Goal: Task Accomplishment & Management: Manage account settings

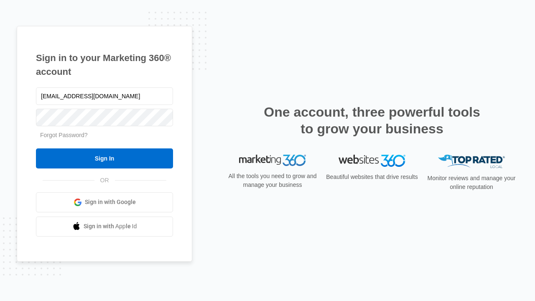
type input "dankie614@gmail.com"
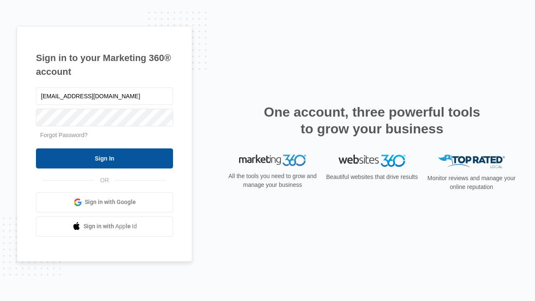
click at [105, 158] on input "Sign In" at bounding box center [104, 158] width 137 height 20
